Goal: Task Accomplishment & Management: Manage account settings

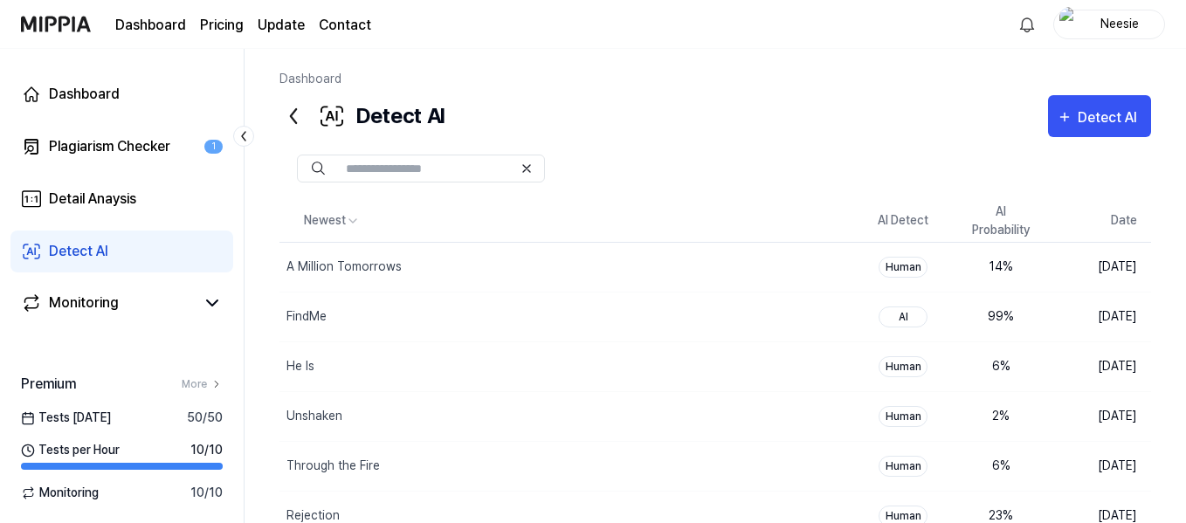
click at [1138, 24] on div "Neesie" at bounding box center [1119, 23] width 68 height 19
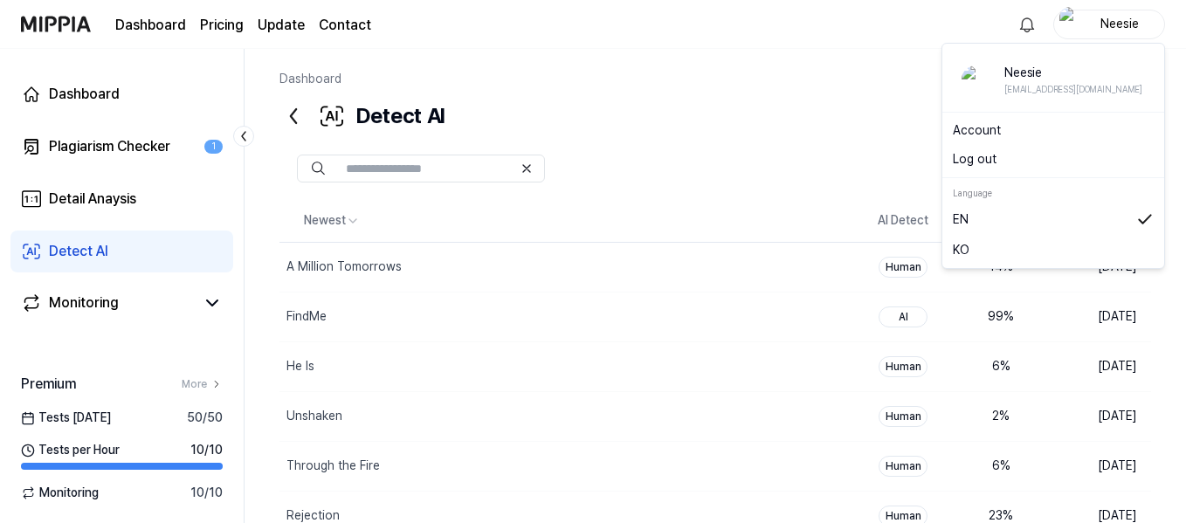
click at [982, 125] on link "Account" at bounding box center [1053, 130] width 201 height 18
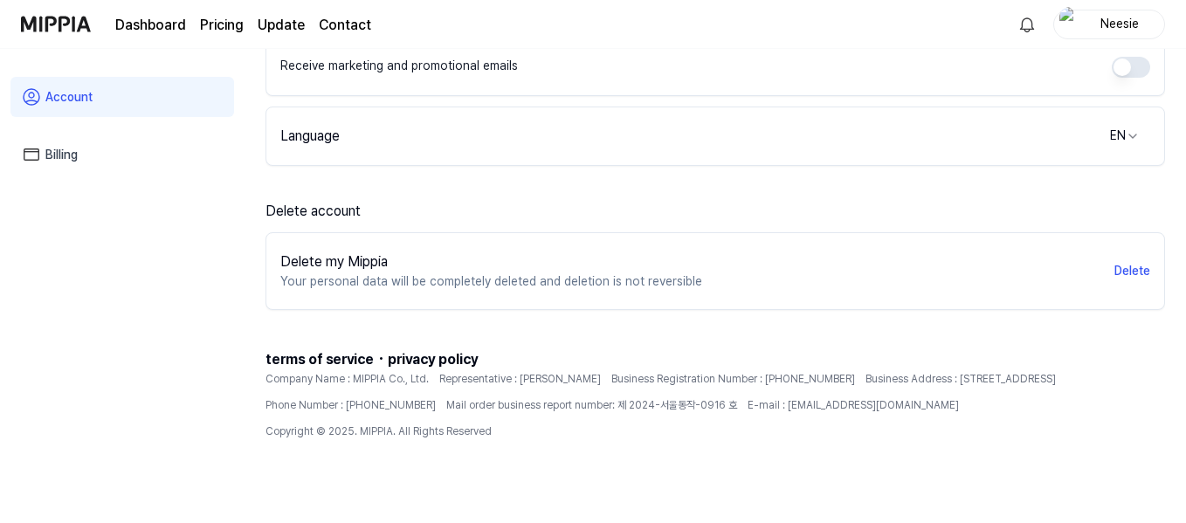
scroll to position [375, 0]
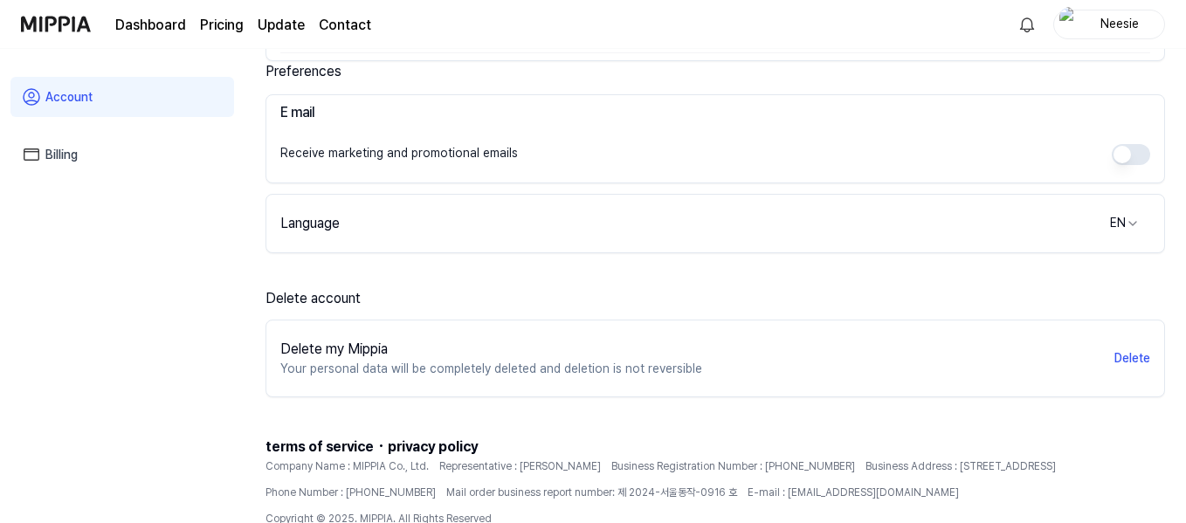
click at [75, 152] on link "Billing" at bounding box center [122, 154] width 224 height 40
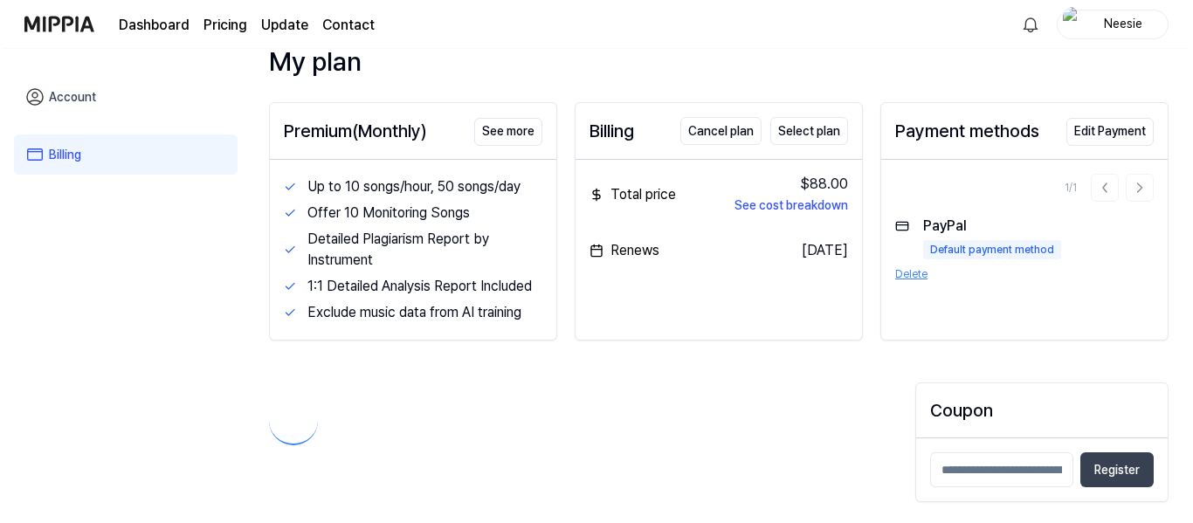
scroll to position [363, 0]
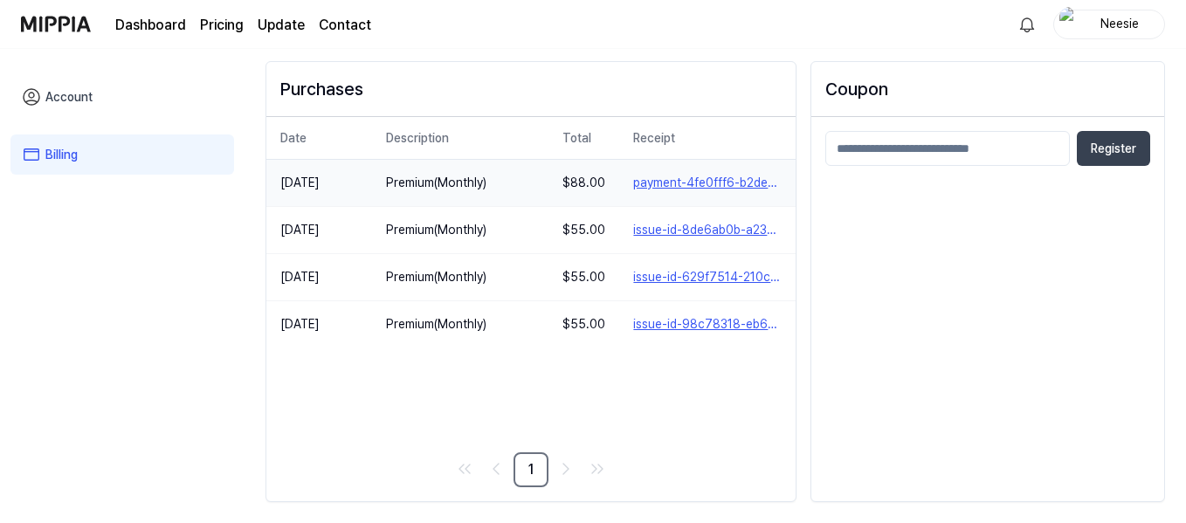
click at [697, 181] on button "payment-4fe0fff6-b2de-4c08-8053-057a60da0953" at bounding box center [707, 183] width 148 height 18
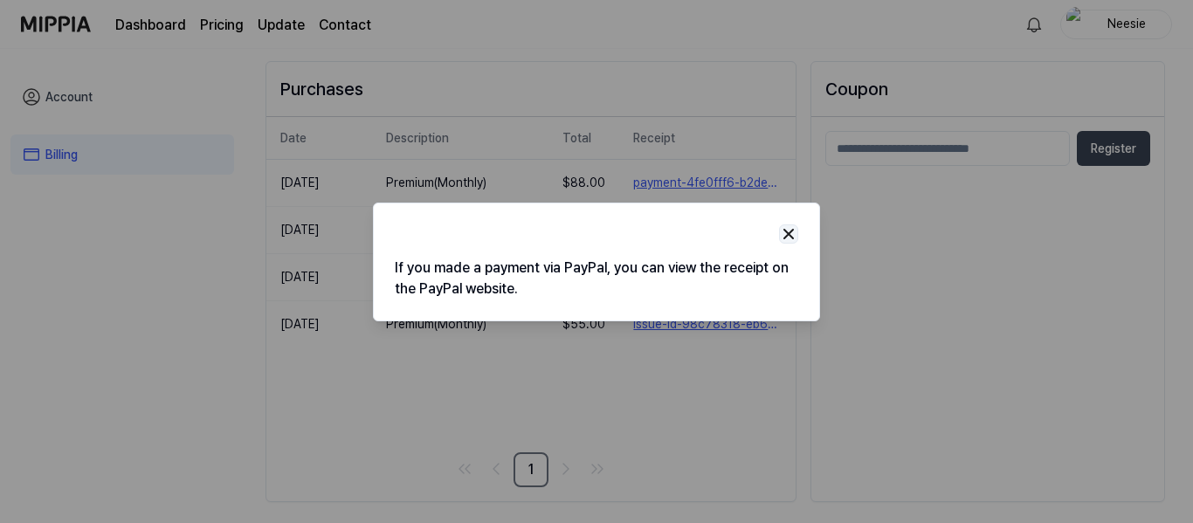
click at [791, 233] on img "button" at bounding box center [788, 233] width 17 height 17
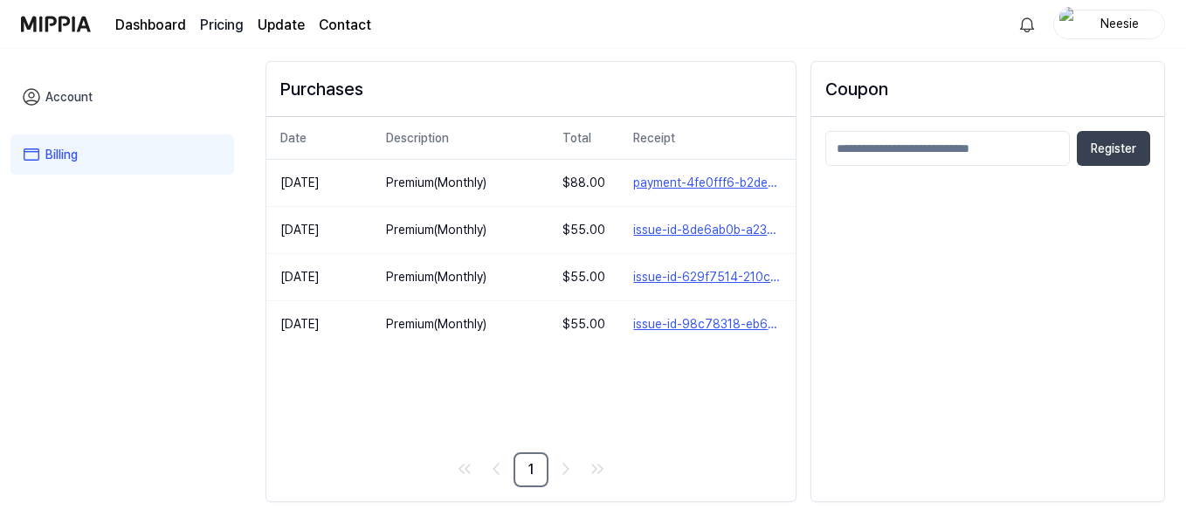
click at [210, 20] on 버튼 "Pricing" at bounding box center [222, 25] width 44 height 21
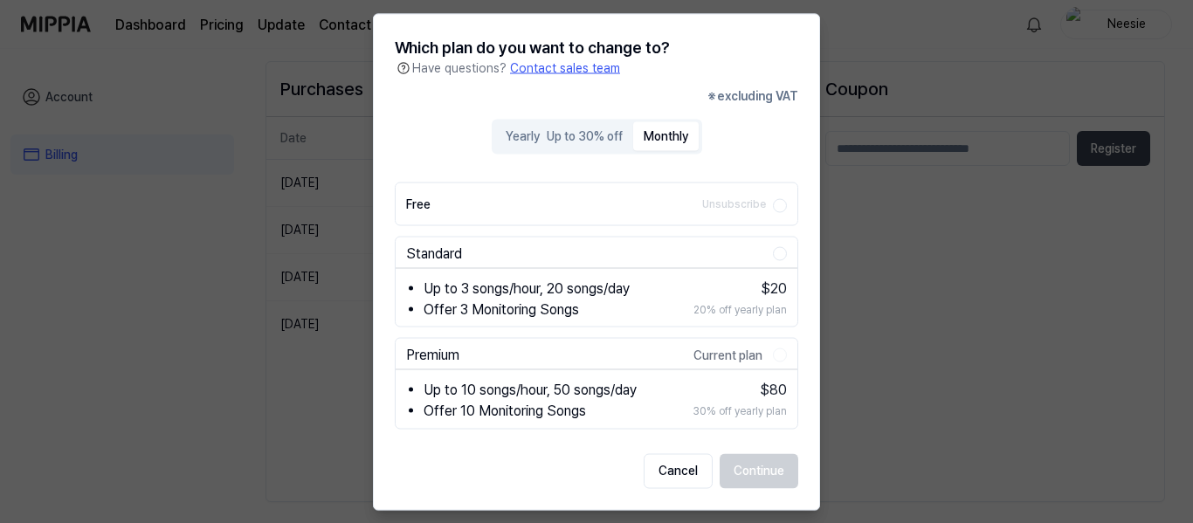
click at [664, 127] on button "Monthly" at bounding box center [665, 136] width 65 height 29
drag, startPoint x: 672, startPoint y: 467, endPoint x: 825, endPoint y: 93, distance: 403.8
click at [568, 68] on p "Contact sales team" at bounding box center [565, 68] width 110 height 18
click at [672, 472] on button "Cancel" at bounding box center [678, 470] width 69 height 35
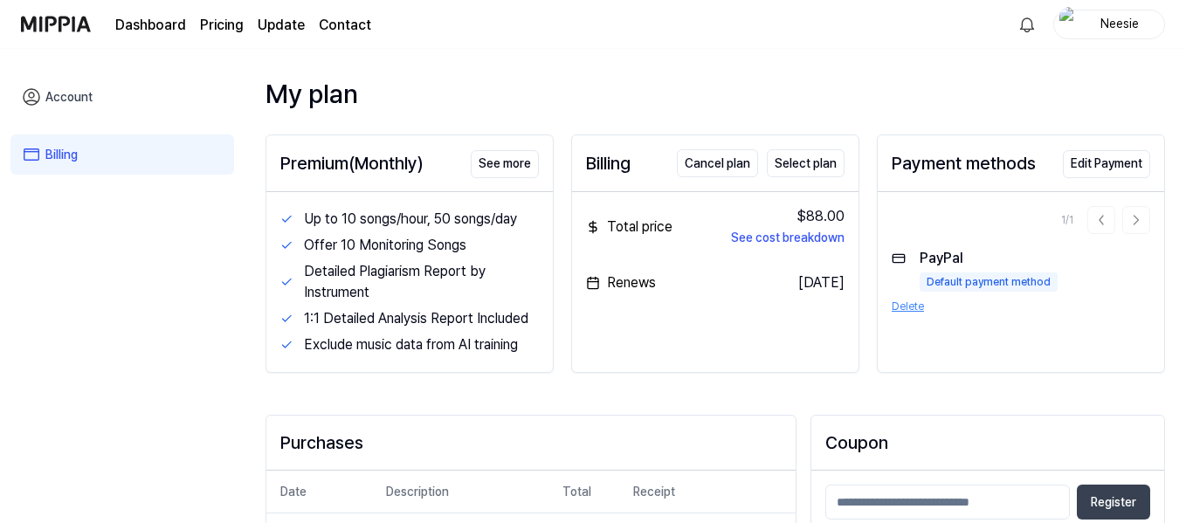
scroll to position [0, 0]
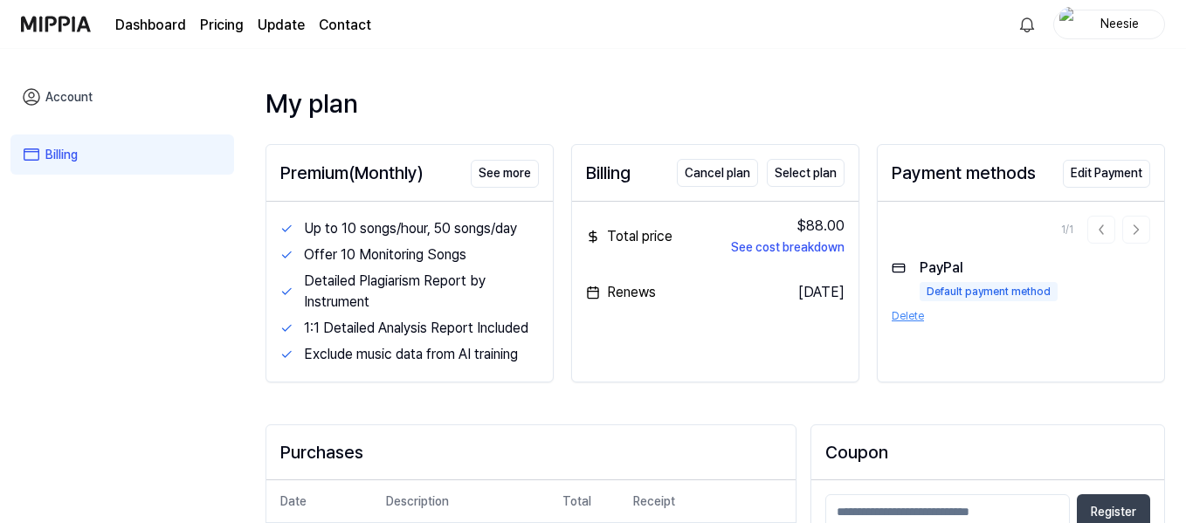
click at [904, 316] on button "Delete" at bounding box center [908, 316] width 32 height 16
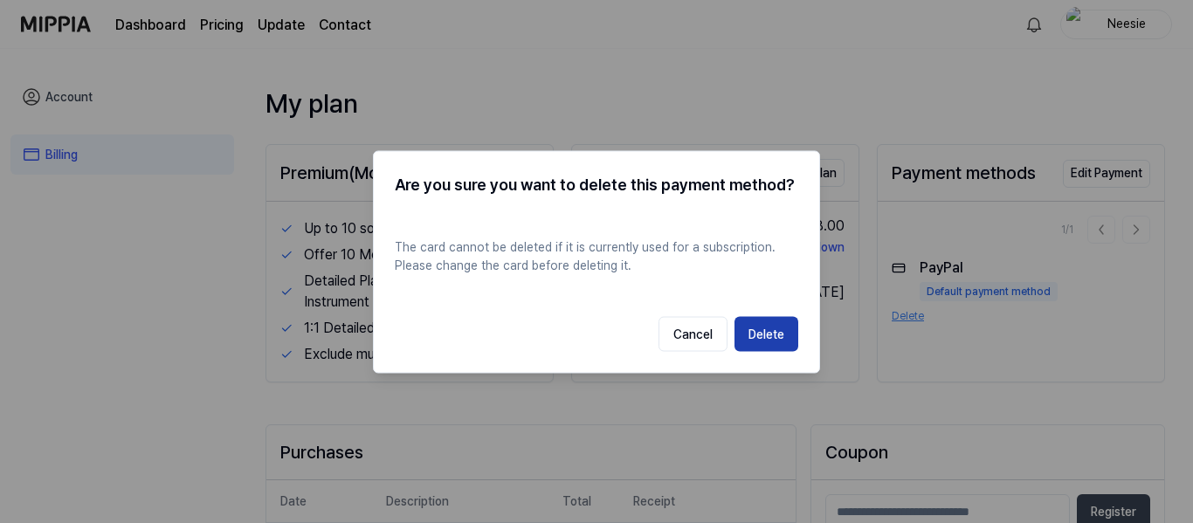
click at [755, 331] on button "Delete" at bounding box center [766, 333] width 64 height 35
click at [758, 331] on button "Delete" at bounding box center [766, 333] width 64 height 35
click at [759, 331] on button "Delete" at bounding box center [766, 333] width 64 height 35
click at [677, 332] on button "Cancel" at bounding box center [692, 333] width 69 height 35
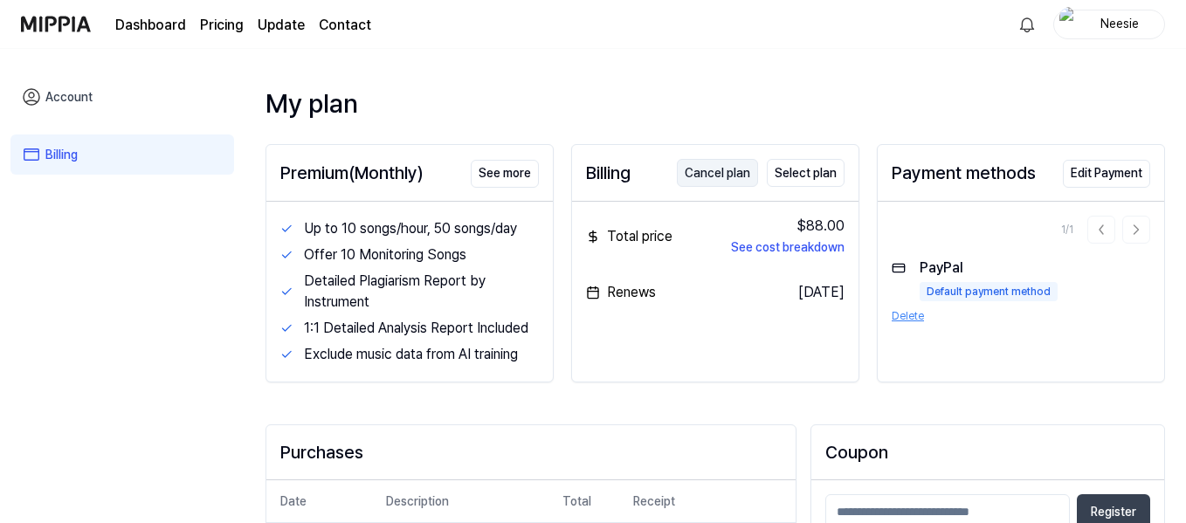
click at [720, 164] on button "Cancel plan" at bounding box center [717, 173] width 81 height 28
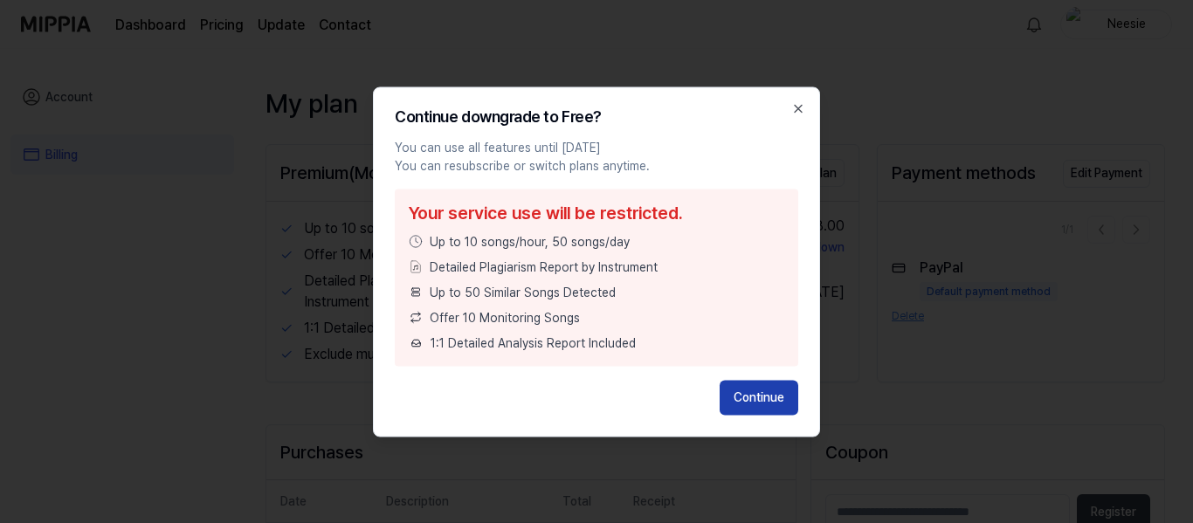
click at [773, 396] on button "Continue" at bounding box center [759, 397] width 79 height 35
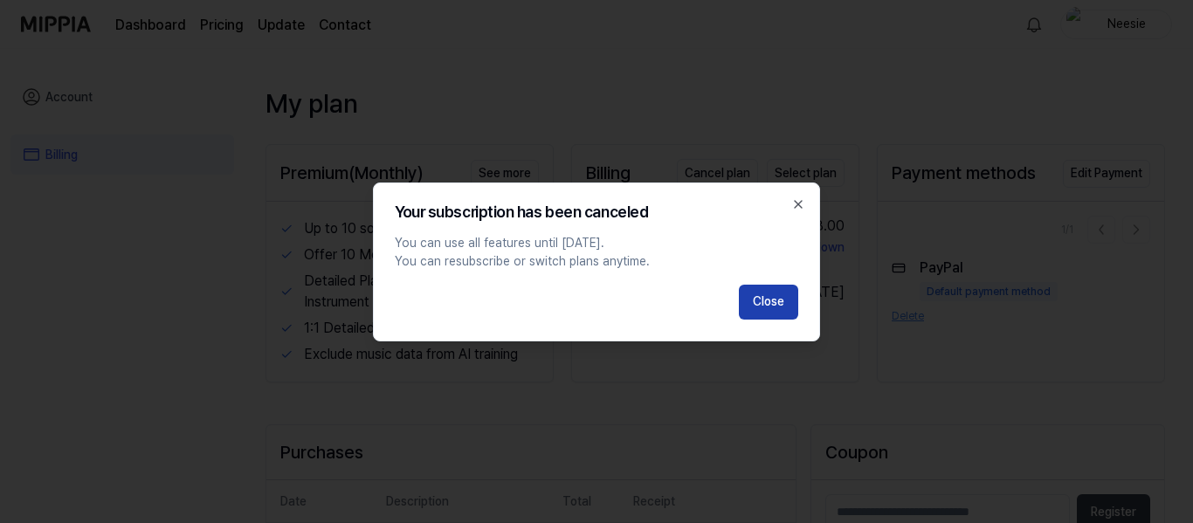
click at [774, 318] on button "Close" at bounding box center [768, 302] width 59 height 35
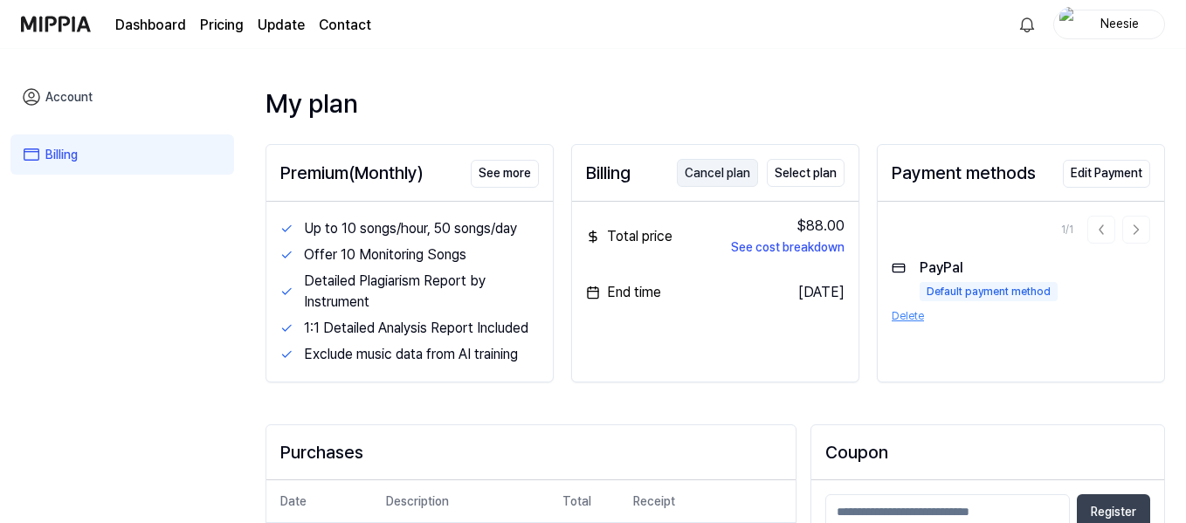
click at [721, 167] on button "Cancel plan" at bounding box center [717, 173] width 81 height 28
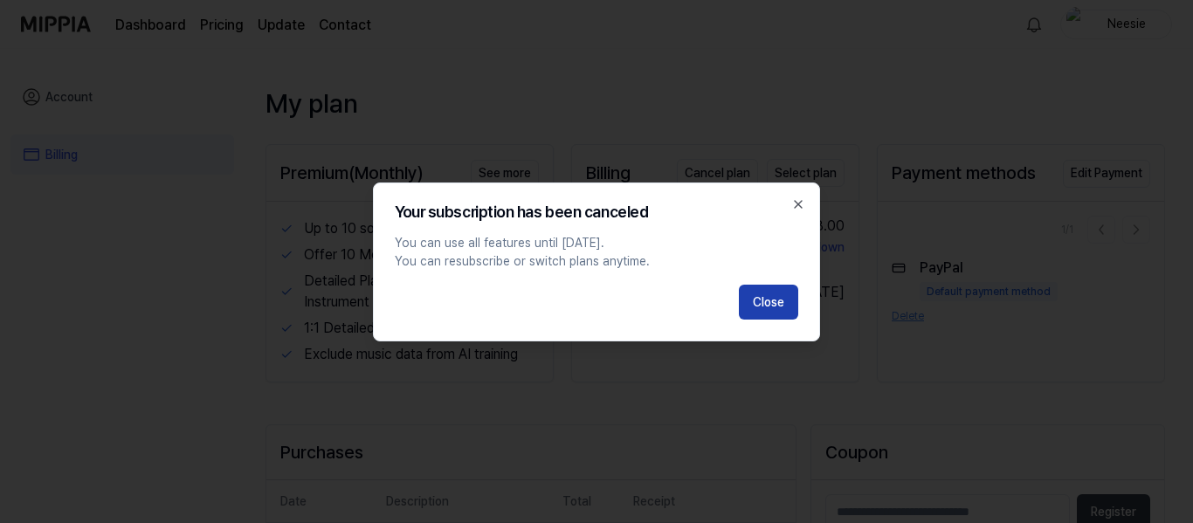
click at [769, 299] on button "Close" at bounding box center [768, 302] width 59 height 35
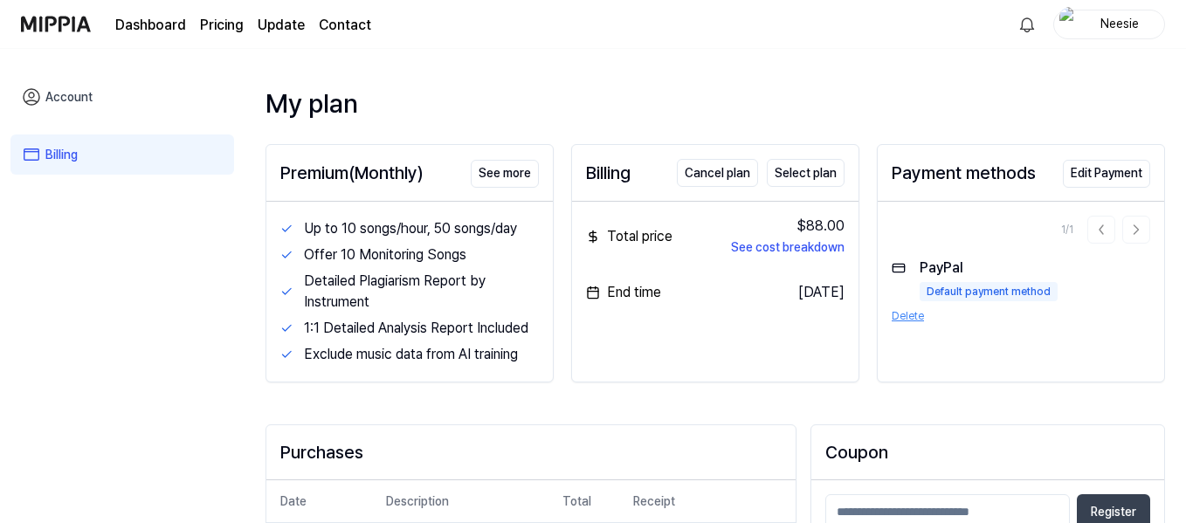
click at [911, 316] on button "Delete" at bounding box center [908, 316] width 32 height 16
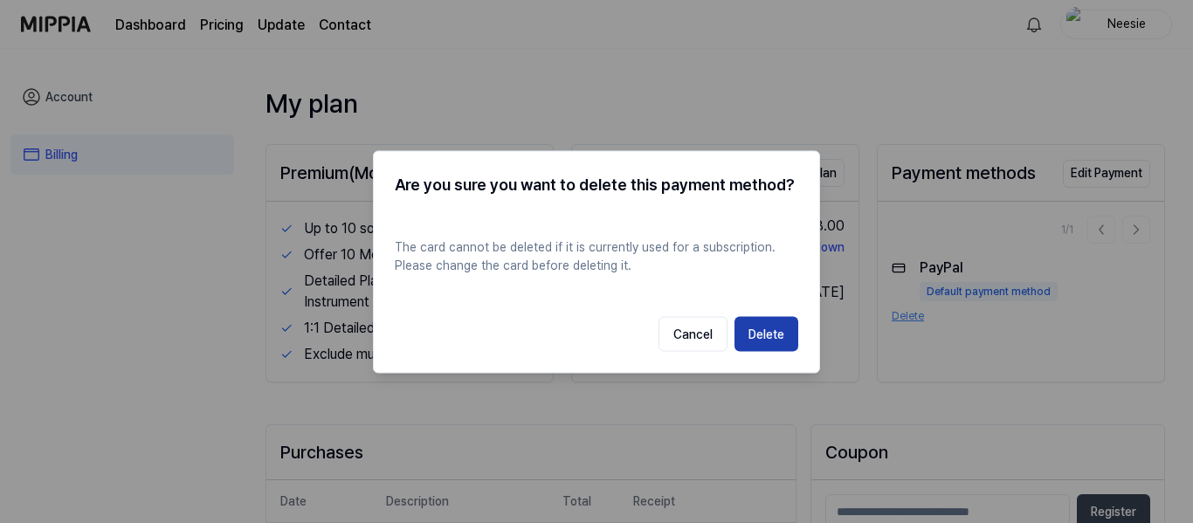
click at [762, 331] on button "Delete" at bounding box center [766, 333] width 64 height 35
click at [687, 334] on button "Cancel" at bounding box center [692, 333] width 69 height 35
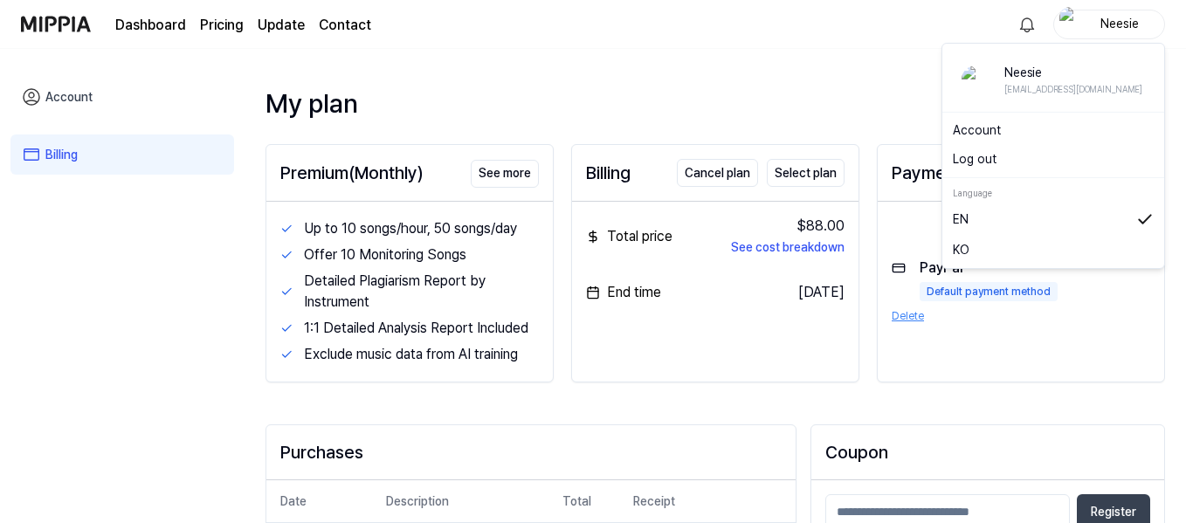
click at [1105, 22] on div "Neesie" at bounding box center [1119, 23] width 68 height 19
click at [1003, 130] on link "Account" at bounding box center [1053, 130] width 201 height 18
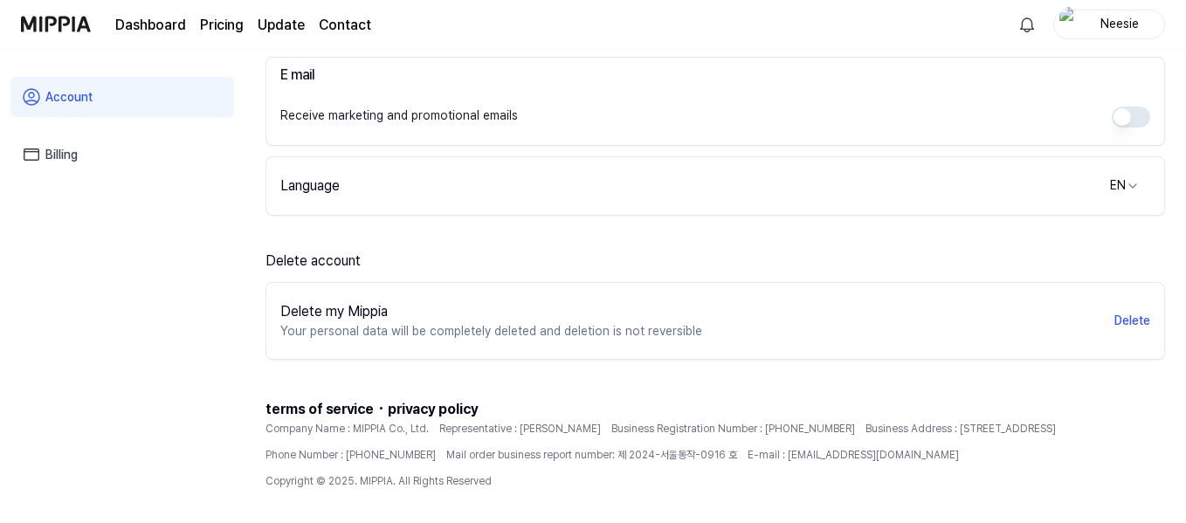
scroll to position [462, 0]
